Goal: Task Accomplishment & Management: Use online tool/utility

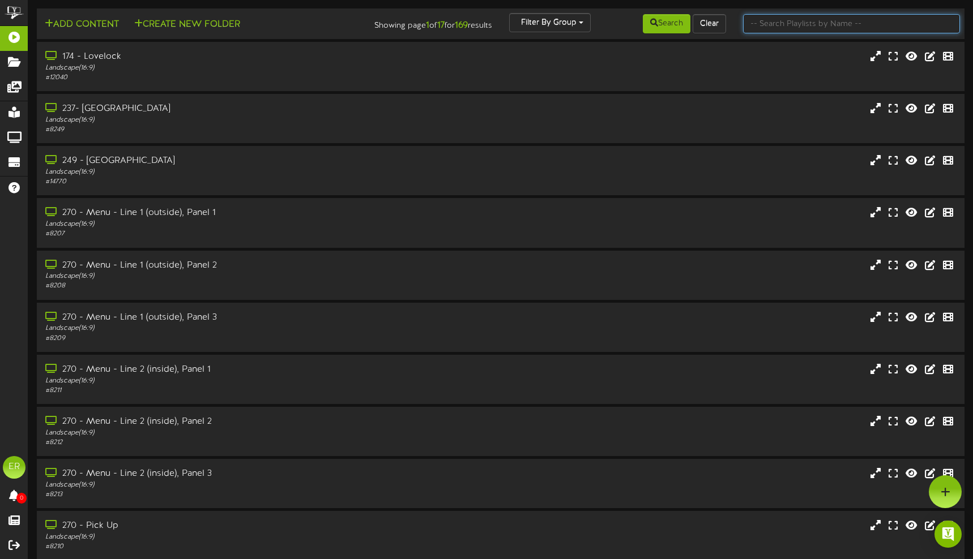
click at [812, 28] on input "text" at bounding box center [851, 23] width 217 height 19
type input "270"
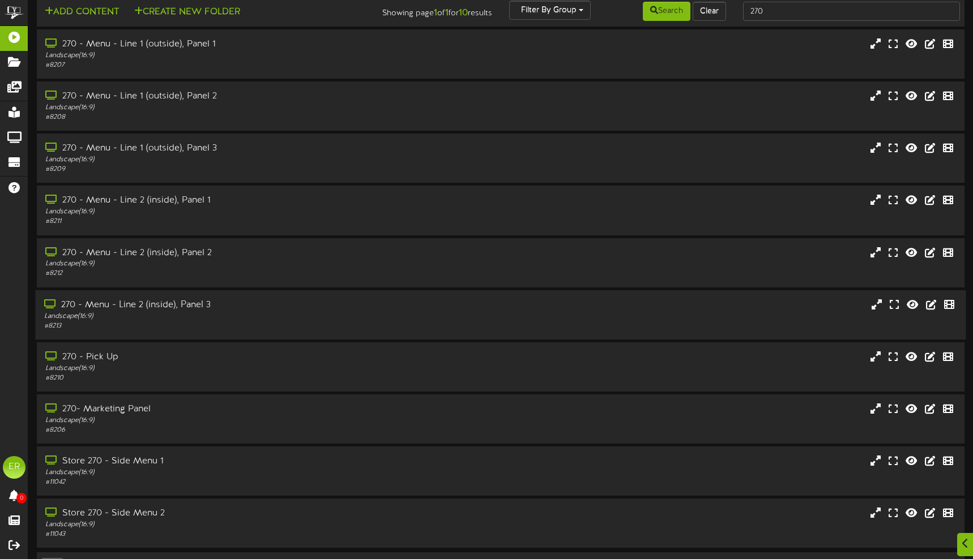
scroll to position [46, 0]
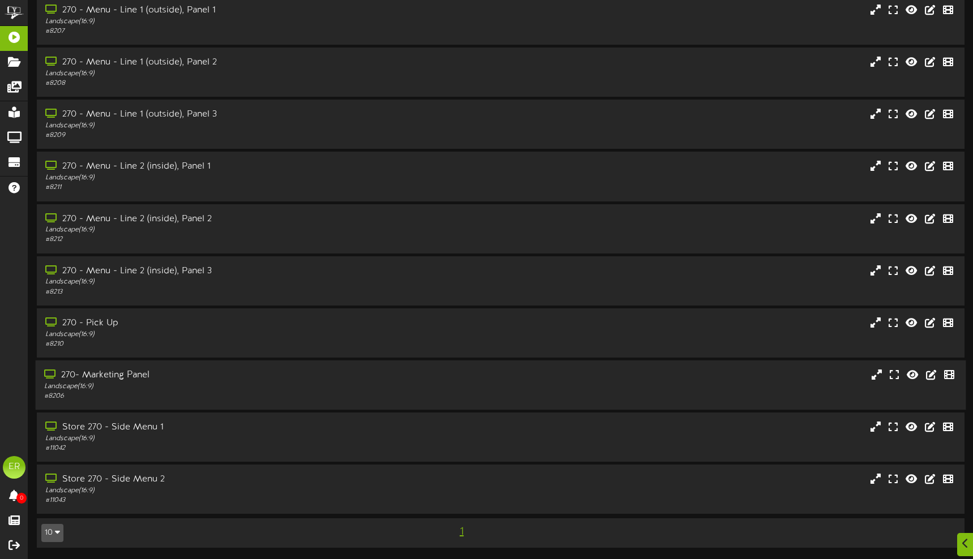
click at [222, 396] on div "# 8206" at bounding box center [229, 397] width 370 height 10
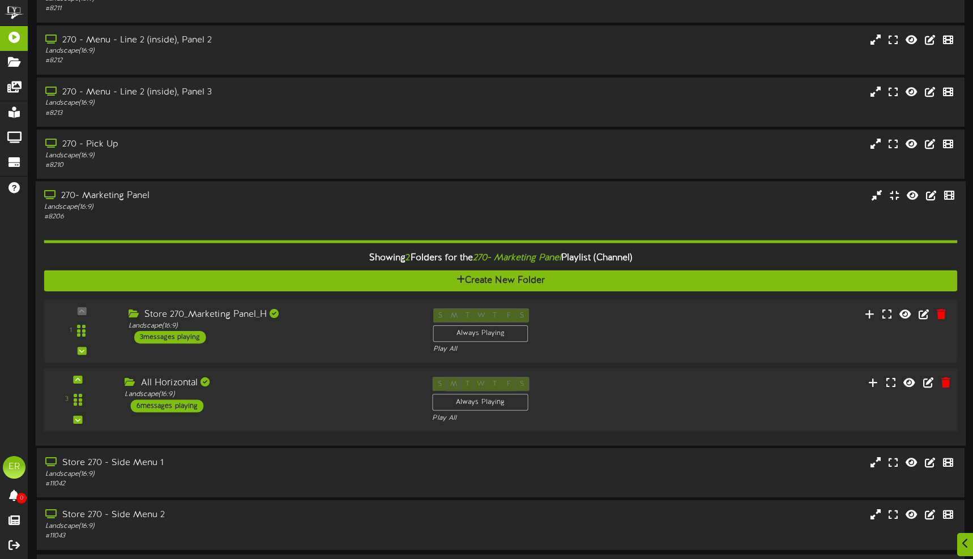
scroll to position [230, 0]
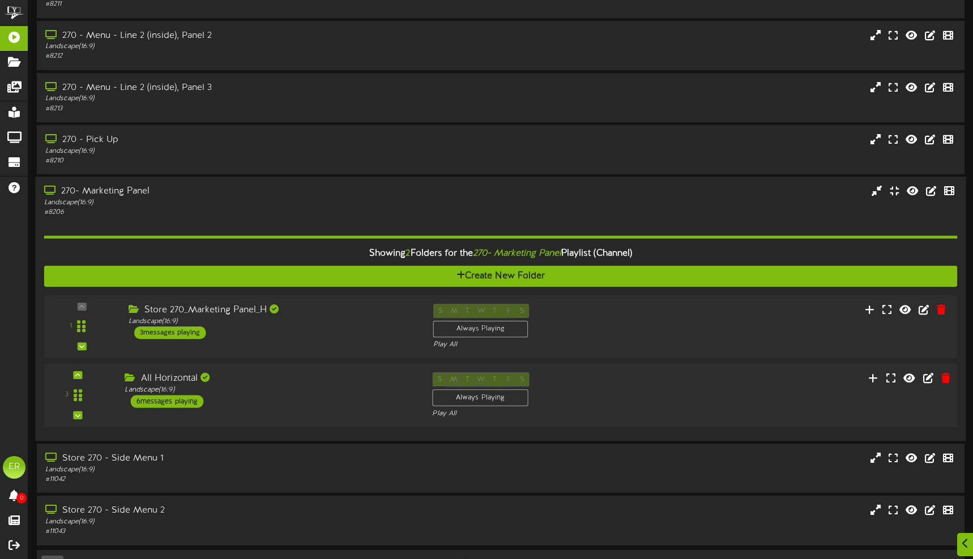
click at [290, 403] on div "All Horizontal Landscape ( 16:9 ) 6 messages playing" at bounding box center [269, 391] width 307 height 36
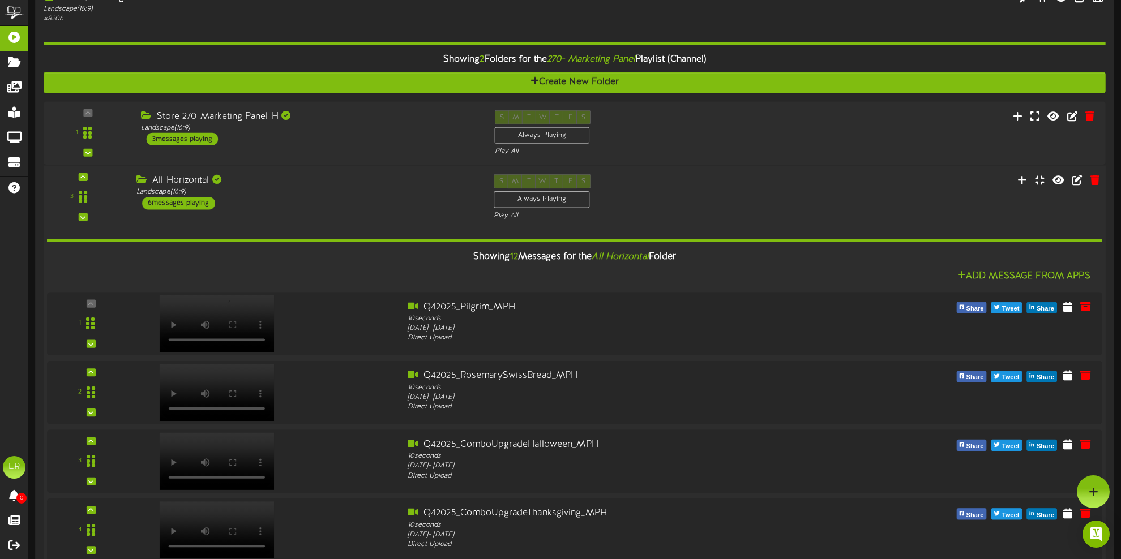
scroll to position [420, 0]
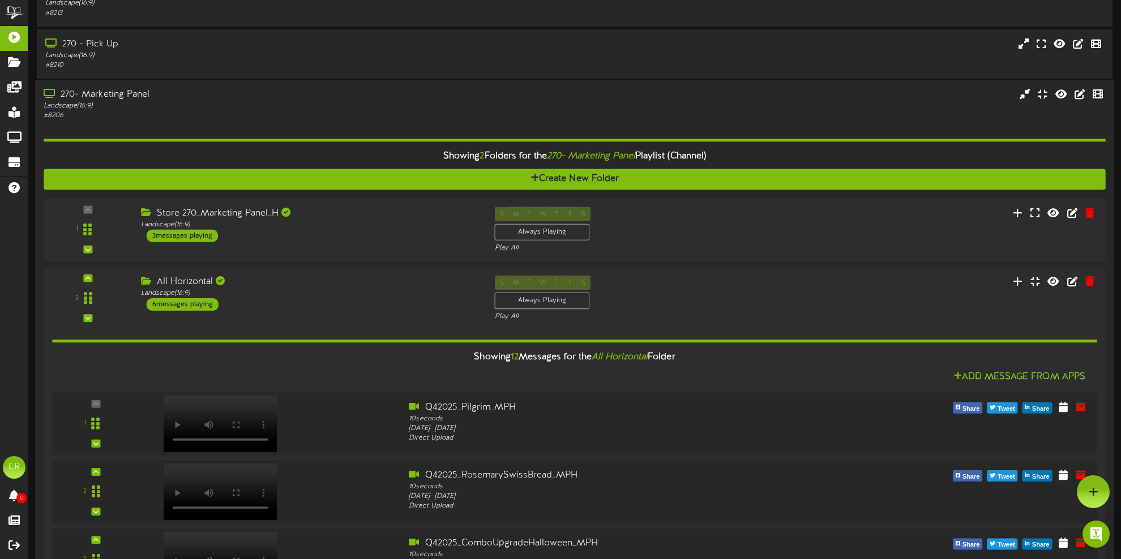
click at [350, 117] on div "# 8206" at bounding box center [260, 116] width 433 height 10
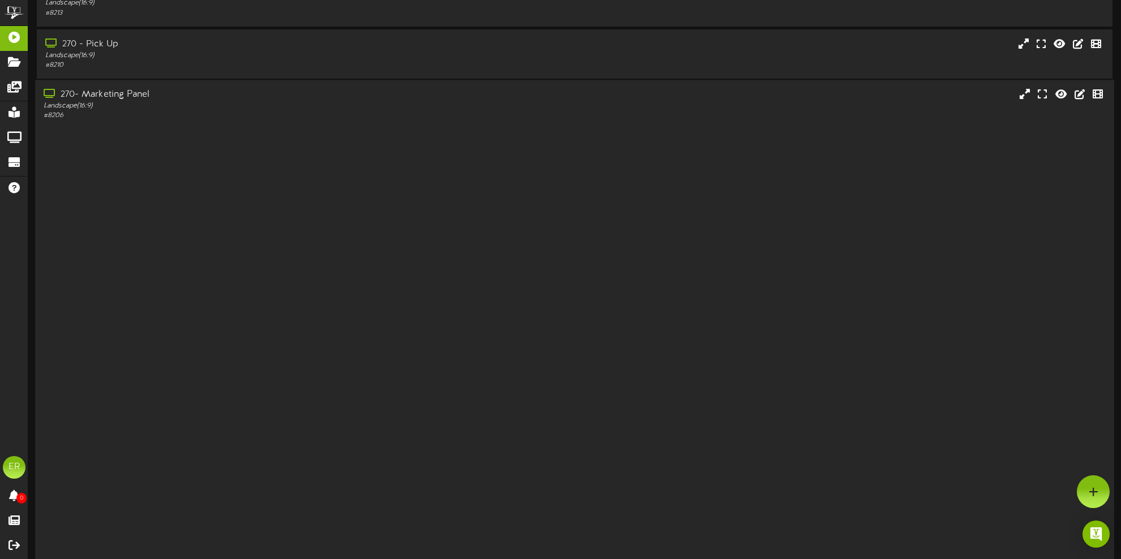
scroll to position [46, 0]
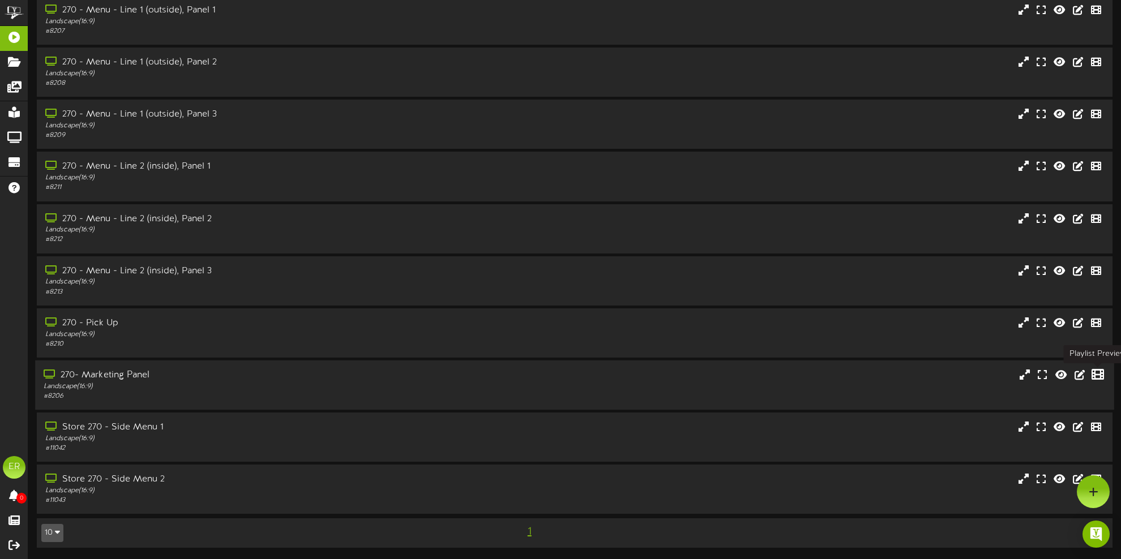
click at [972, 380] on icon at bounding box center [1097, 374] width 12 height 12
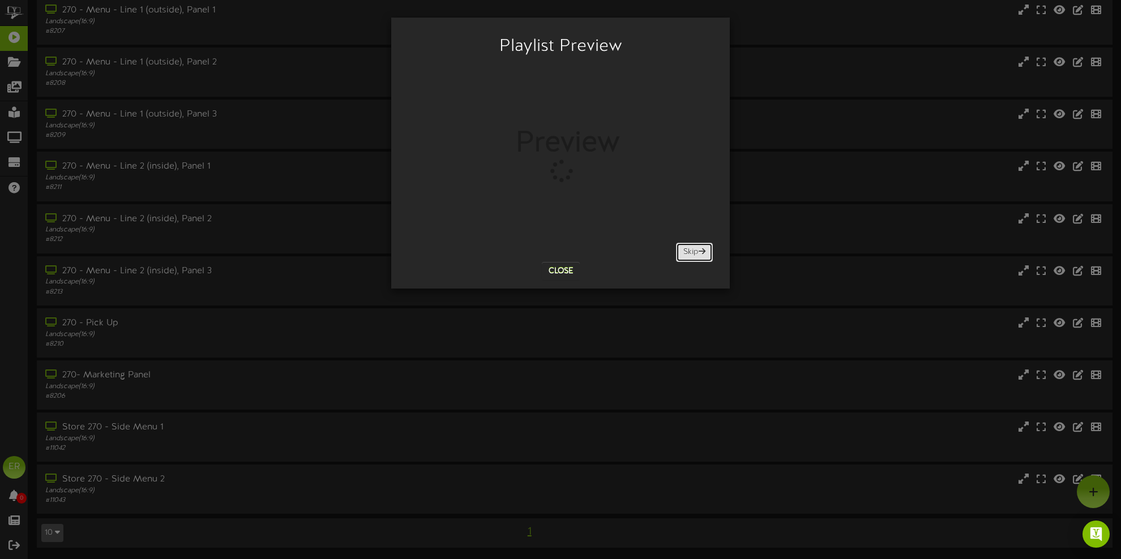
click at [710, 254] on button "Skip" at bounding box center [694, 252] width 37 height 19
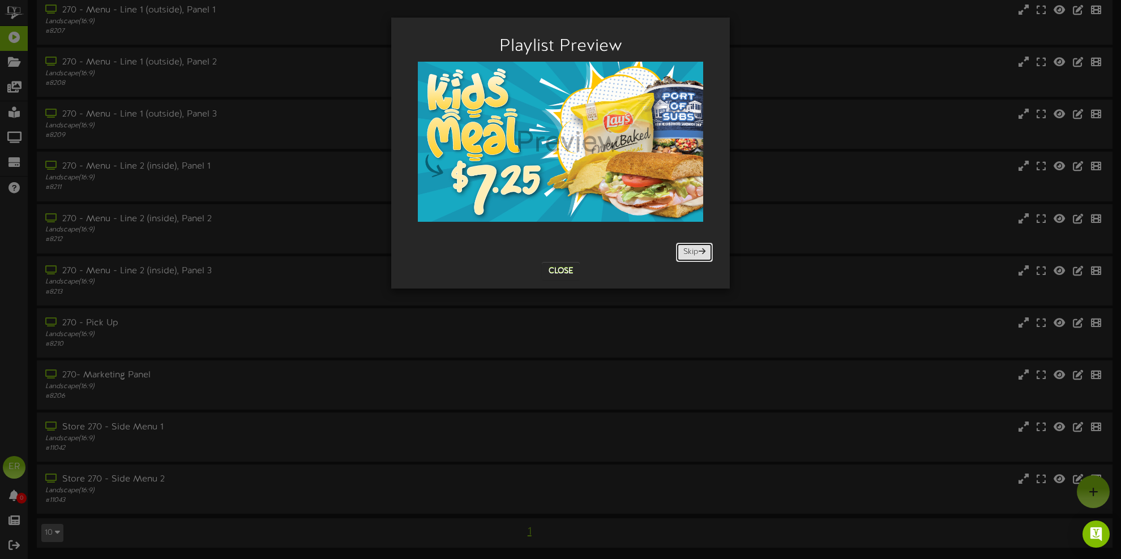
click at [703, 252] on span at bounding box center [702, 251] width 7 height 8
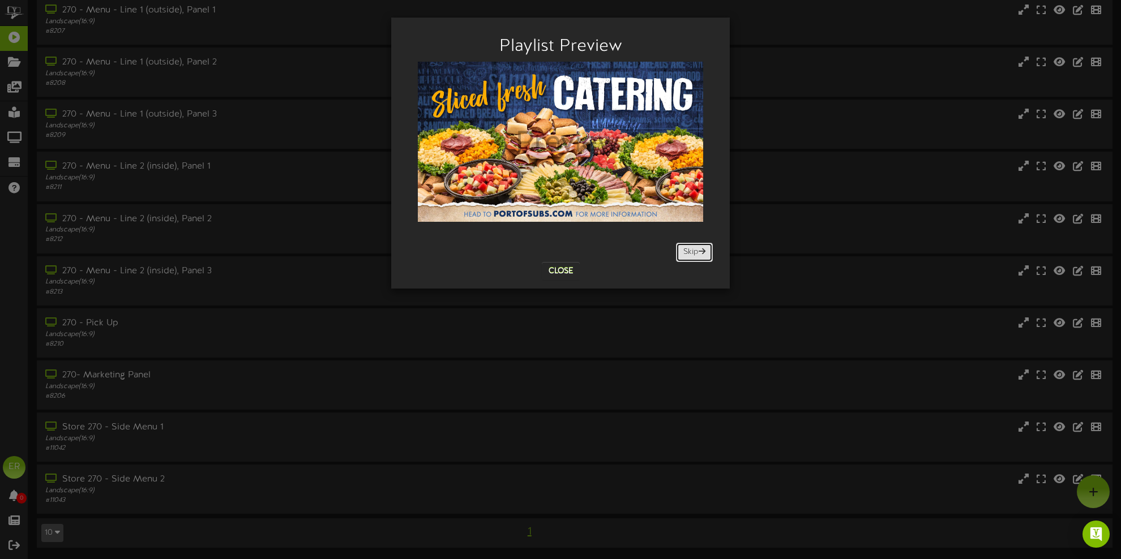
click at [696, 250] on button "Skip" at bounding box center [694, 252] width 37 height 19
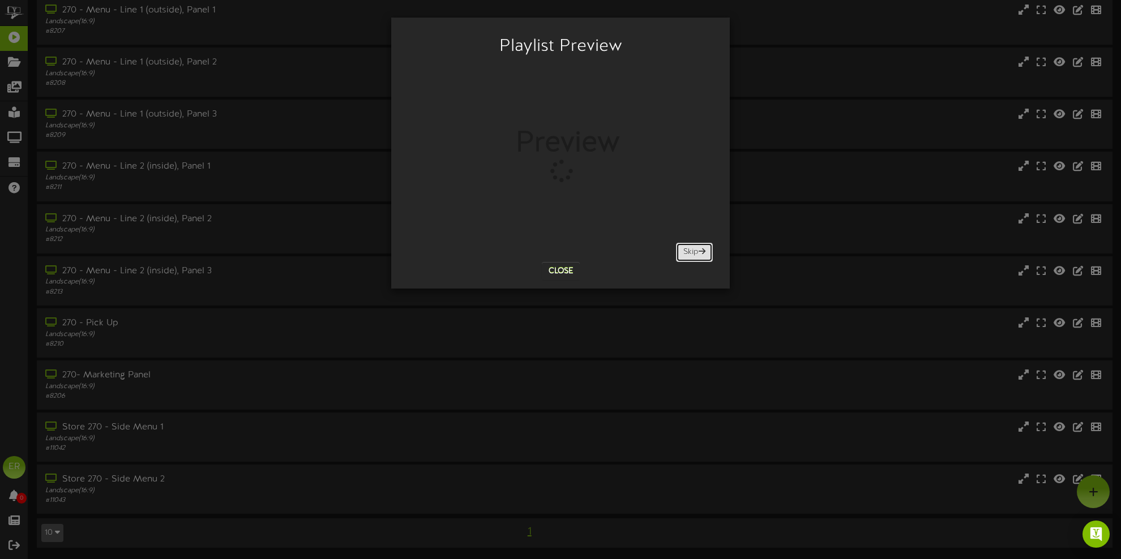
click at [690, 249] on button "Skip" at bounding box center [694, 252] width 37 height 19
click at [686, 250] on button "Skip" at bounding box center [694, 252] width 37 height 19
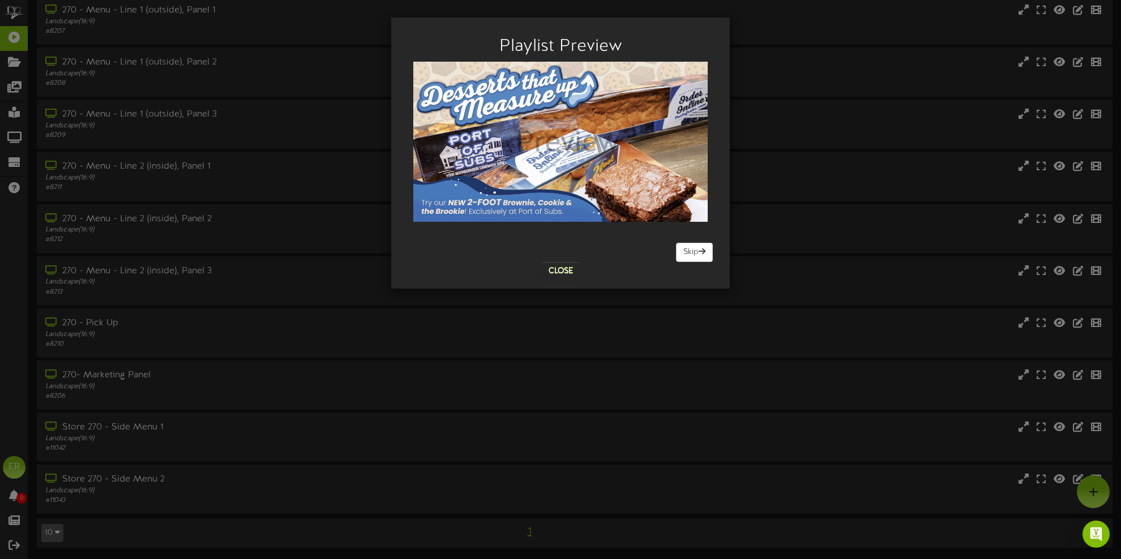
click at [587, 276] on div "Close" at bounding box center [561, 271] width 322 height 18
click at [572, 273] on button "Close" at bounding box center [561, 271] width 38 height 18
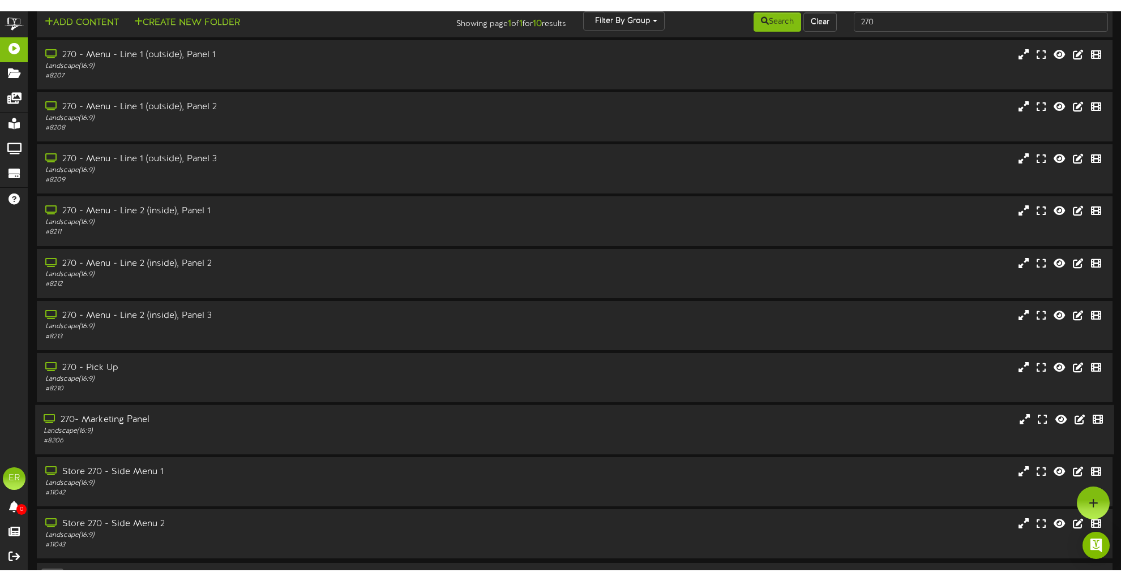
scroll to position [0, 0]
